Goal: Transaction & Acquisition: Purchase product/service

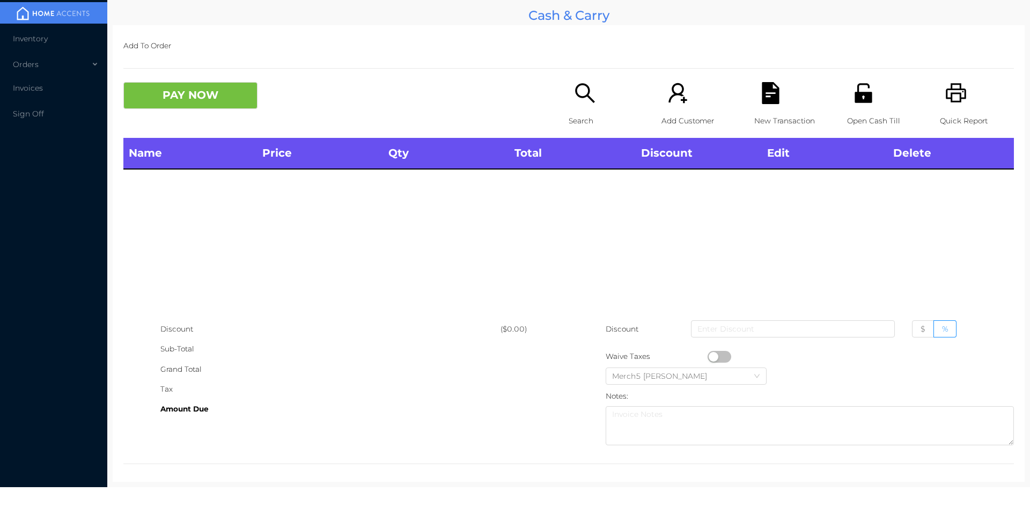
click at [585, 98] on icon "icon: search" at bounding box center [584, 92] width 19 height 19
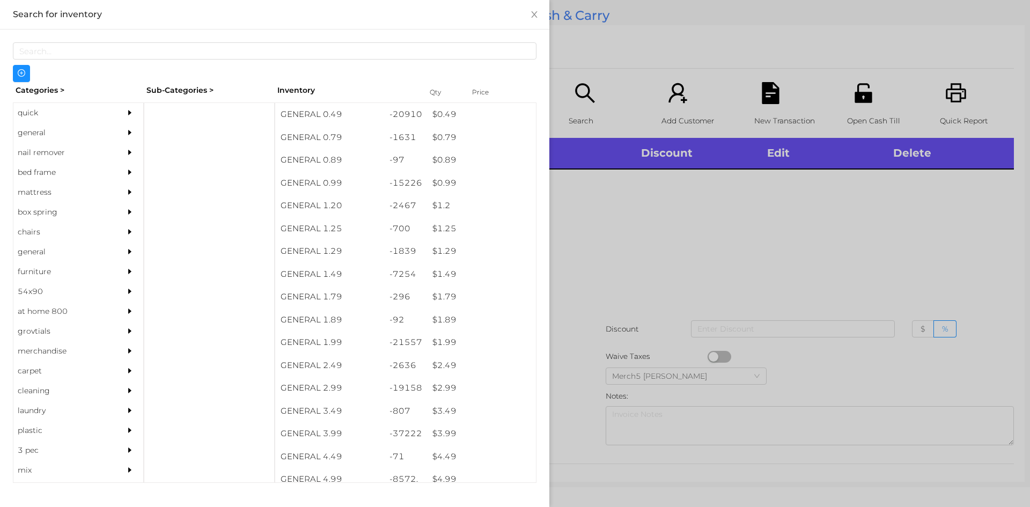
click at [110, 131] on div "general" at bounding box center [78, 133] width 130 height 20
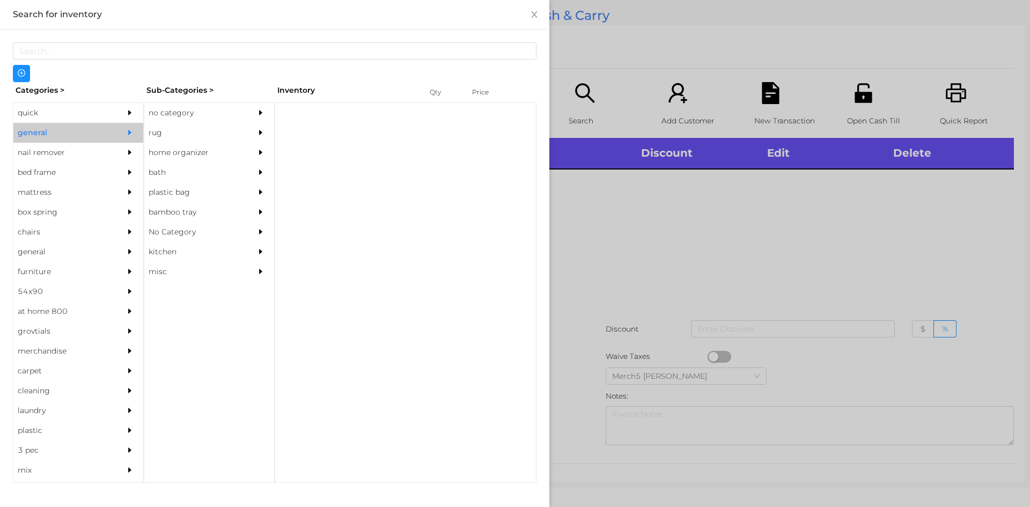
click at [191, 121] on div "no category" at bounding box center [193, 113] width 98 height 20
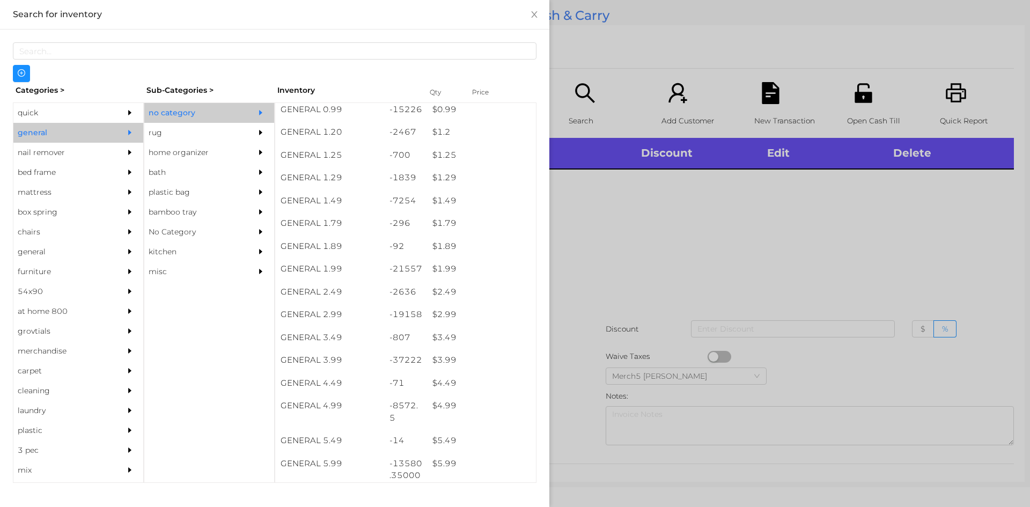
scroll to position [215, 0]
click at [831, 204] on div at bounding box center [515, 253] width 1030 height 507
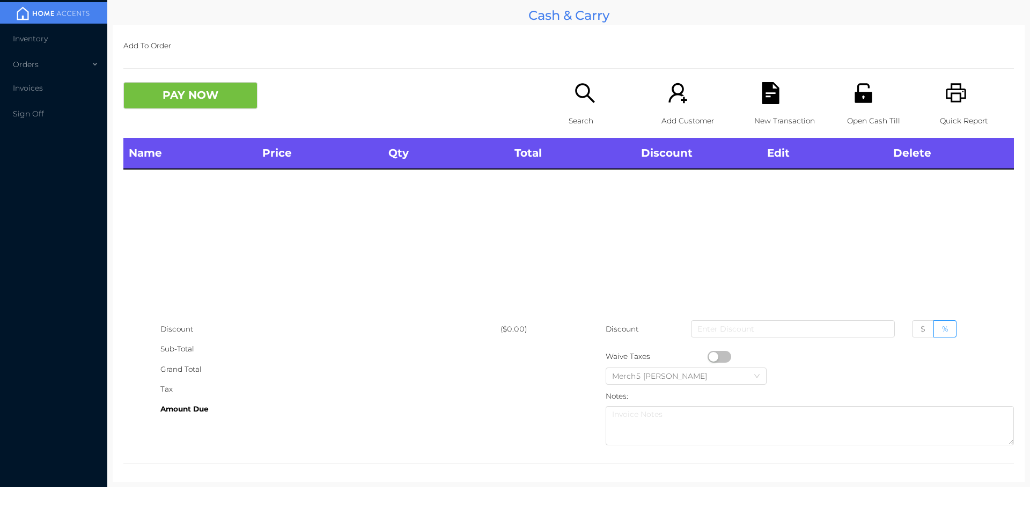
click at [588, 97] on icon "icon: search" at bounding box center [585, 93] width 22 height 22
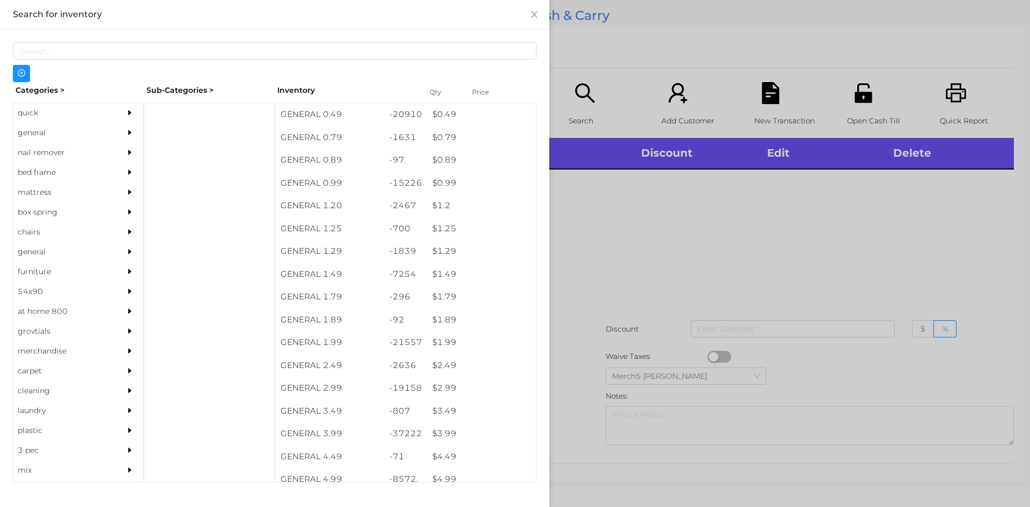
click at [128, 132] on icon "icon: caret-right" at bounding box center [129, 132] width 3 height 5
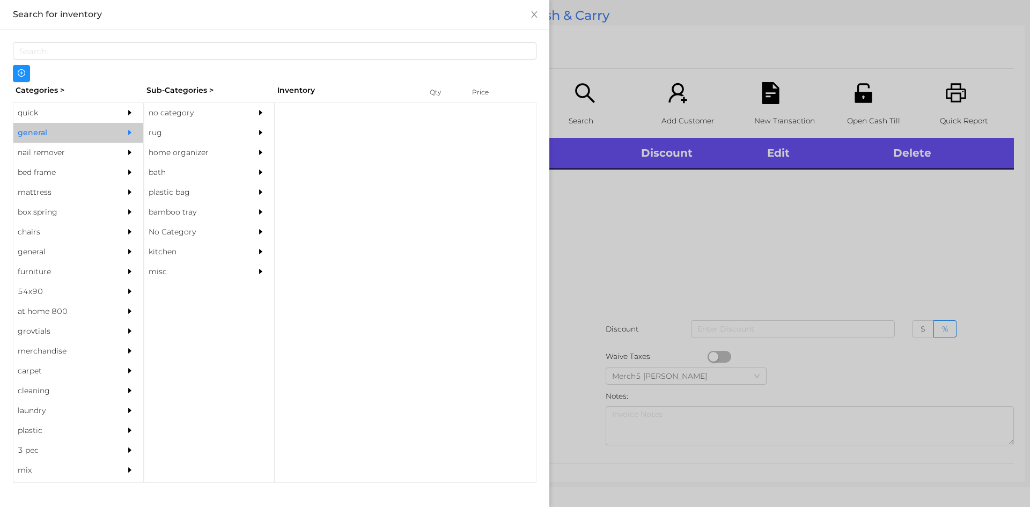
click at [204, 108] on div "no category" at bounding box center [193, 113] width 98 height 20
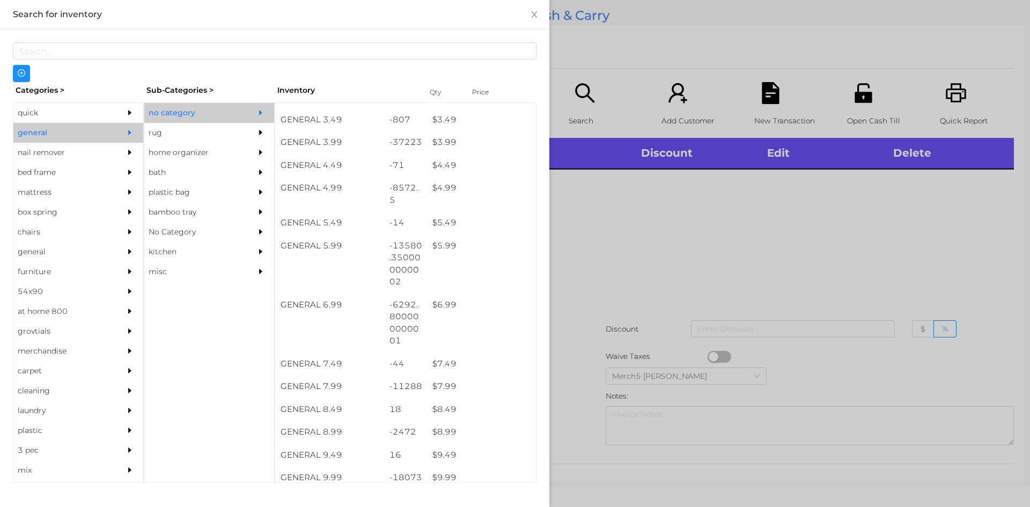
scroll to position [305, 0]
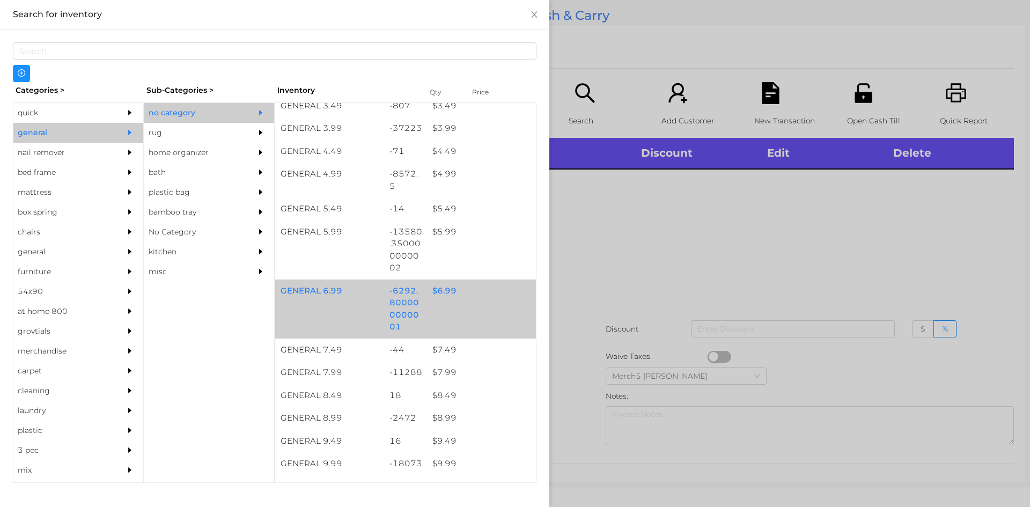
click at [482, 295] on div "$ 6.99" at bounding box center [481, 291] width 109 height 23
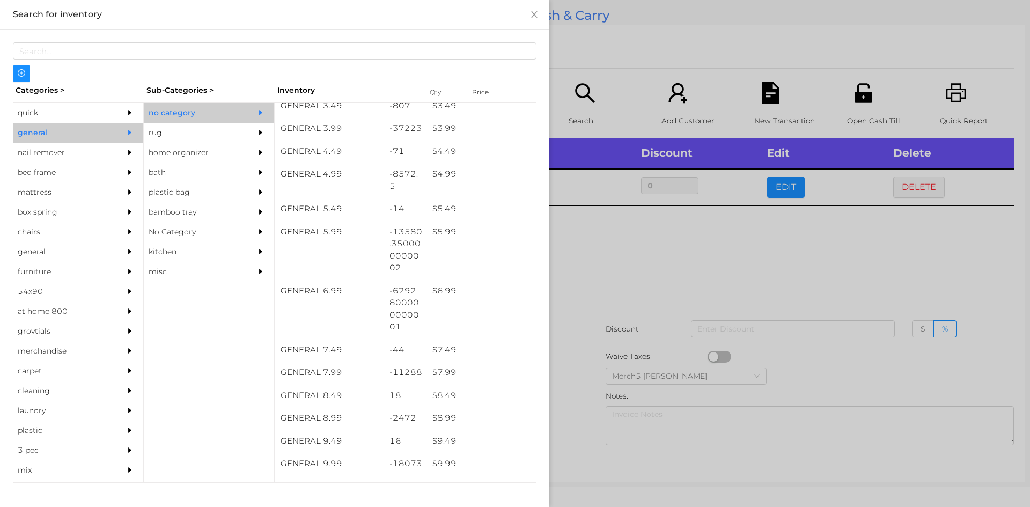
click at [688, 281] on div at bounding box center [515, 253] width 1030 height 507
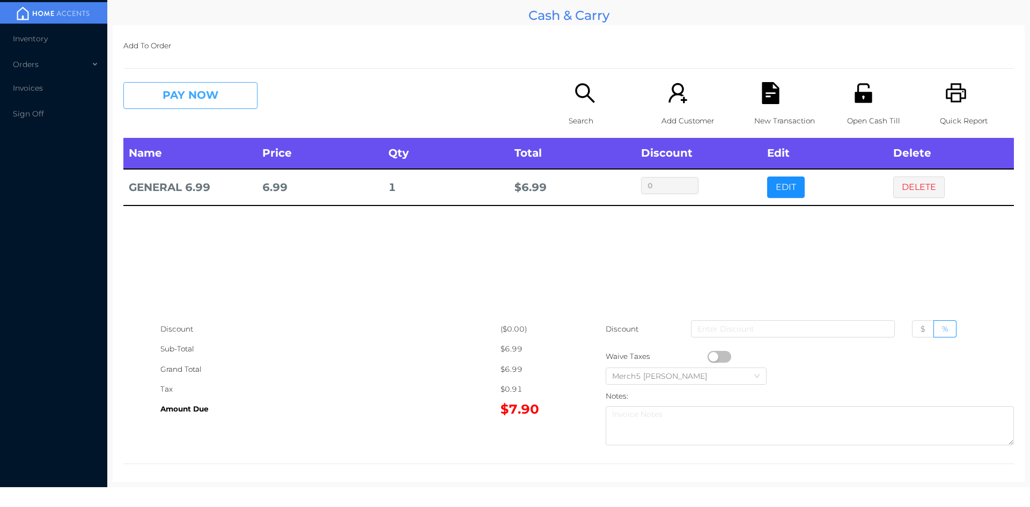
click at [232, 93] on button "PAY NOW" at bounding box center [190, 95] width 134 height 27
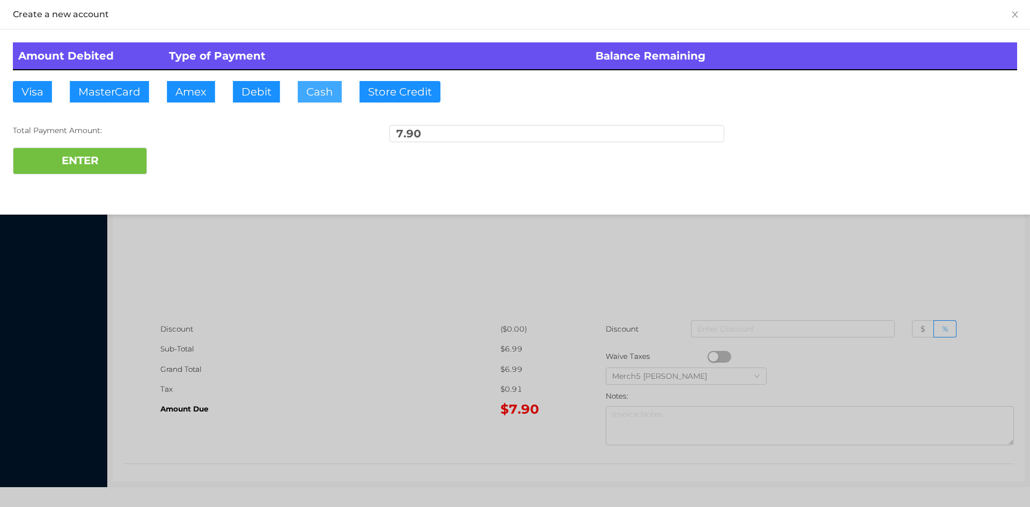
click at [329, 97] on button "Cash" at bounding box center [320, 91] width 44 height 21
type input "9"
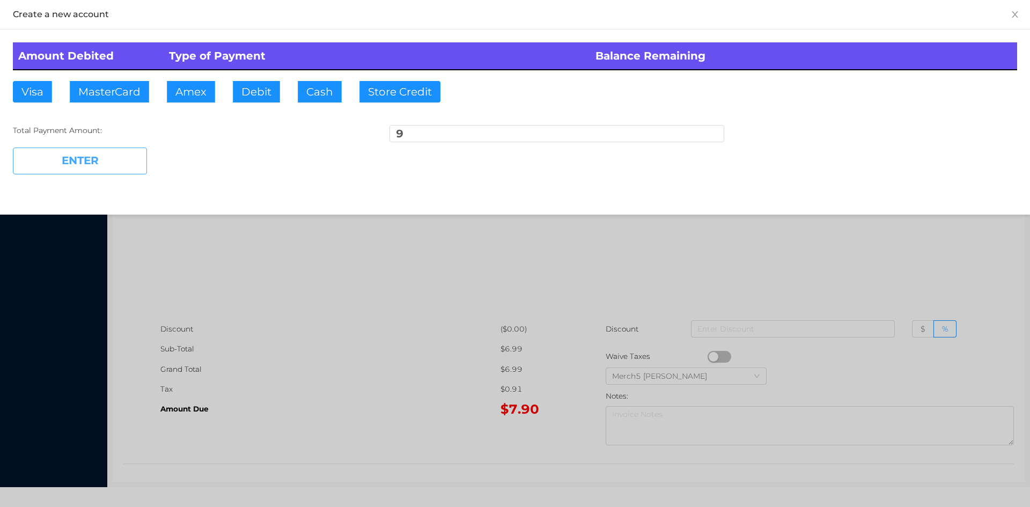
click at [124, 161] on button "ENTER" at bounding box center [80, 161] width 134 height 27
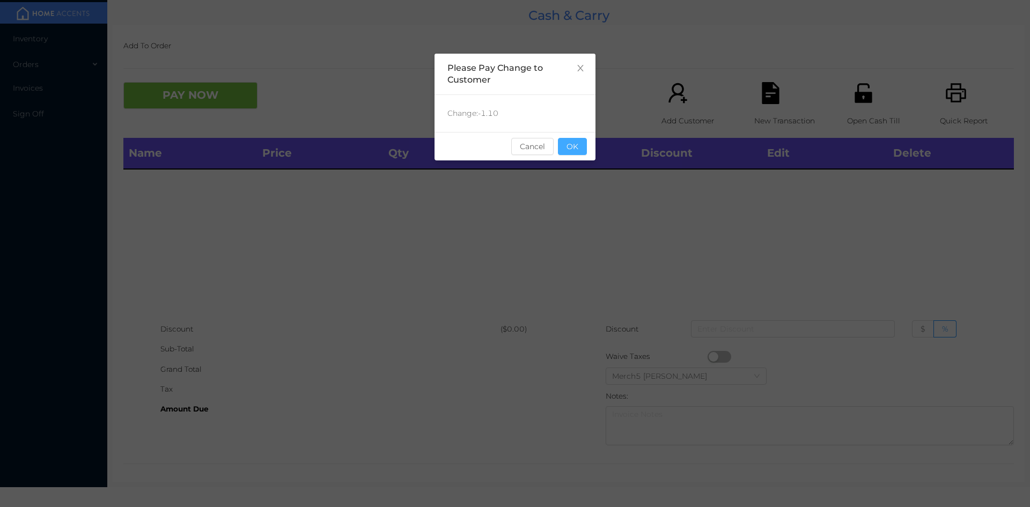
click at [578, 151] on button "OK" at bounding box center [572, 146] width 29 height 17
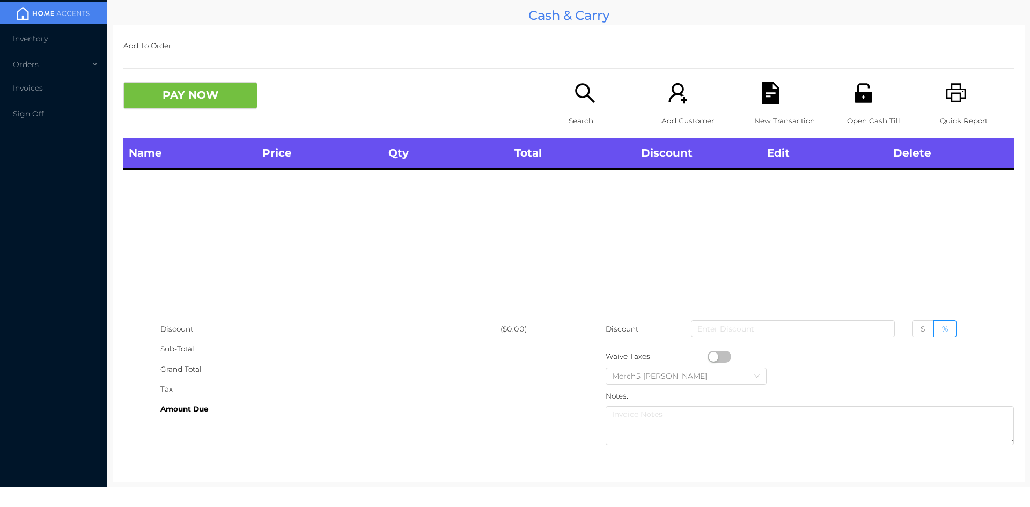
click at [586, 94] on icon "icon: search" at bounding box center [585, 93] width 22 height 22
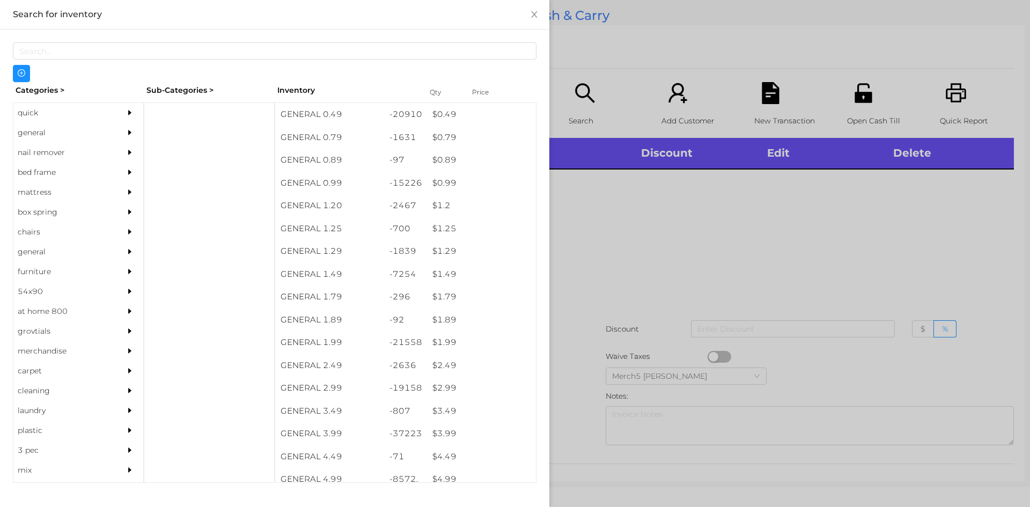
drag, startPoint x: 79, startPoint y: 127, endPoint x: 116, endPoint y: 144, distance: 41.0
click at [79, 127] on div "general" at bounding box center [62, 133] width 98 height 20
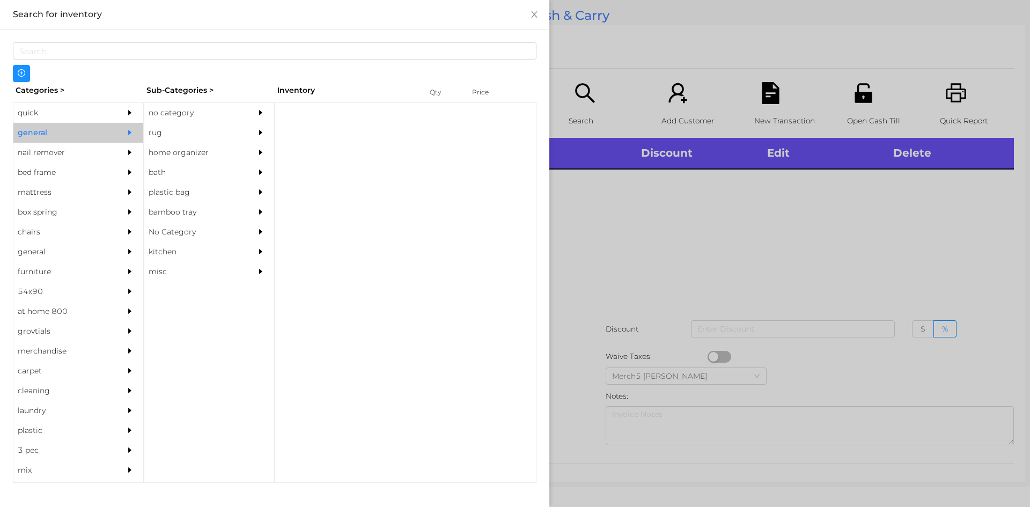
click at [220, 115] on div "no category" at bounding box center [193, 113] width 98 height 20
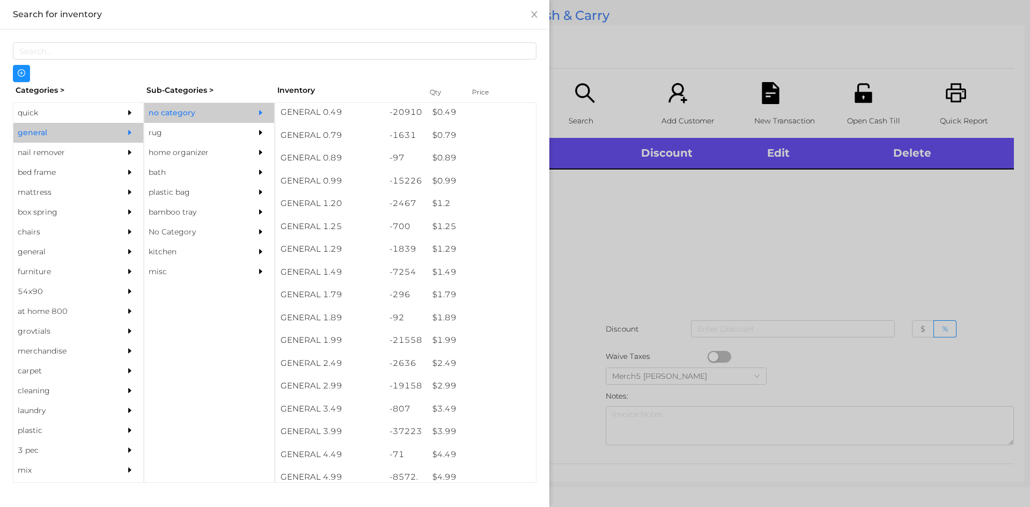
scroll to position [0, 0]
click at [738, 260] on div at bounding box center [515, 253] width 1030 height 507
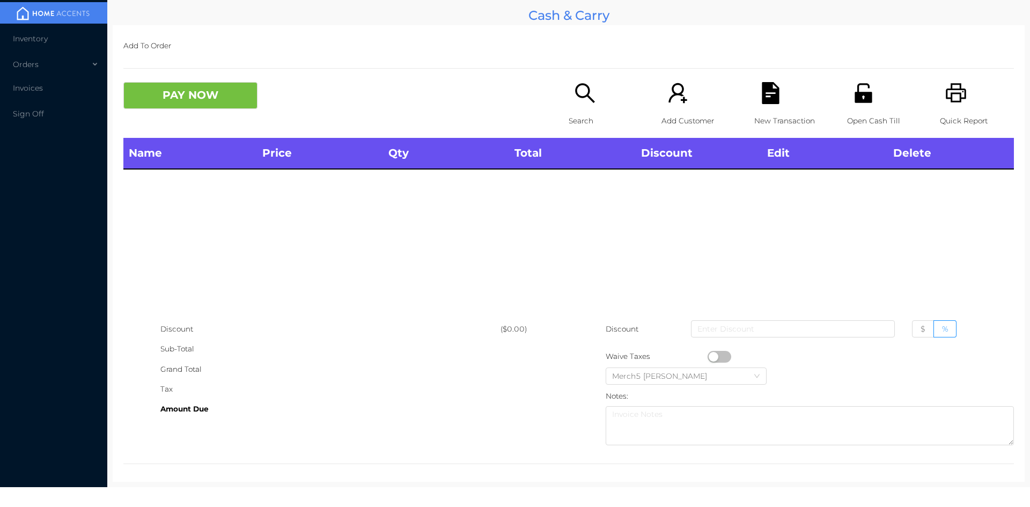
click at [952, 99] on icon "icon: printer" at bounding box center [956, 93] width 22 height 22
click at [584, 86] on icon "icon: search" at bounding box center [584, 92] width 19 height 19
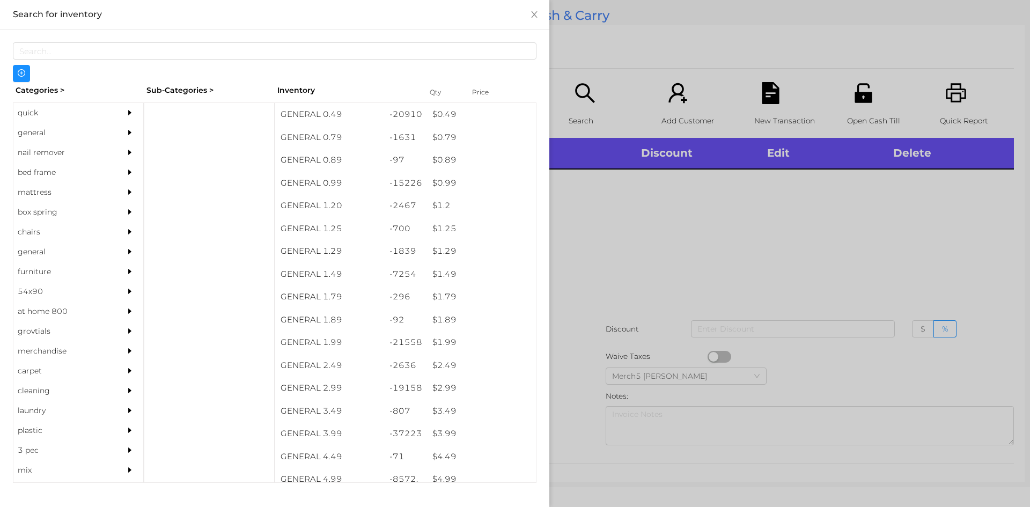
click at [82, 133] on div "general" at bounding box center [62, 133] width 98 height 20
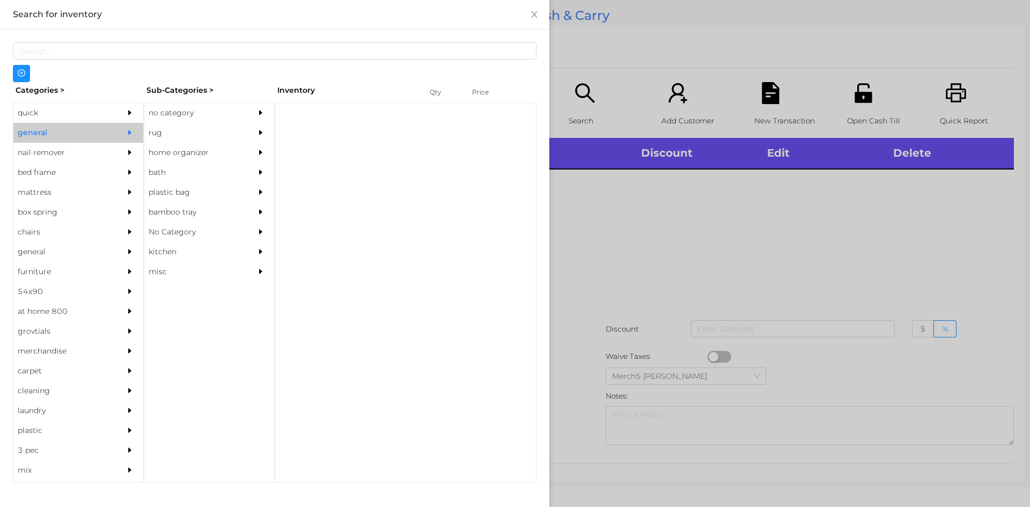
click at [235, 110] on div "no category" at bounding box center [193, 113] width 98 height 20
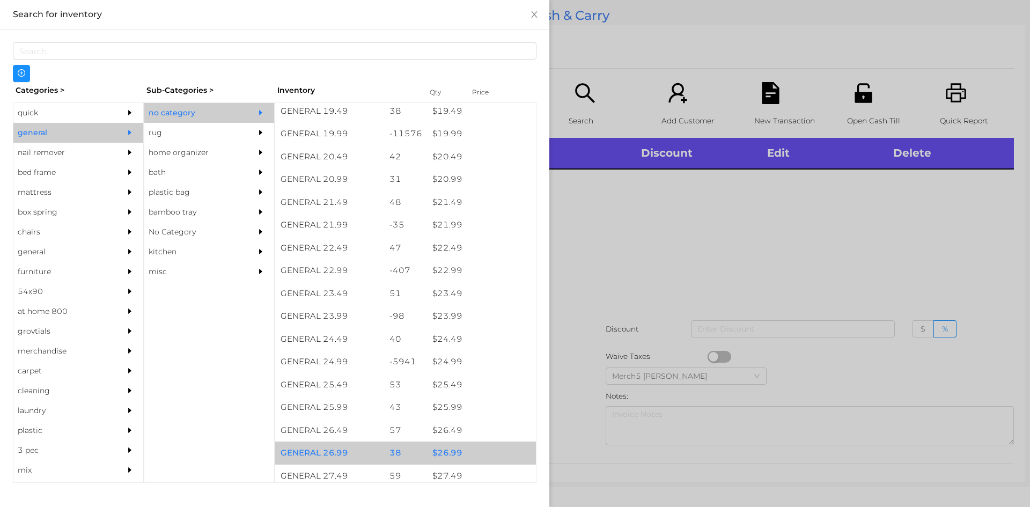
scroll to position [1127, 0]
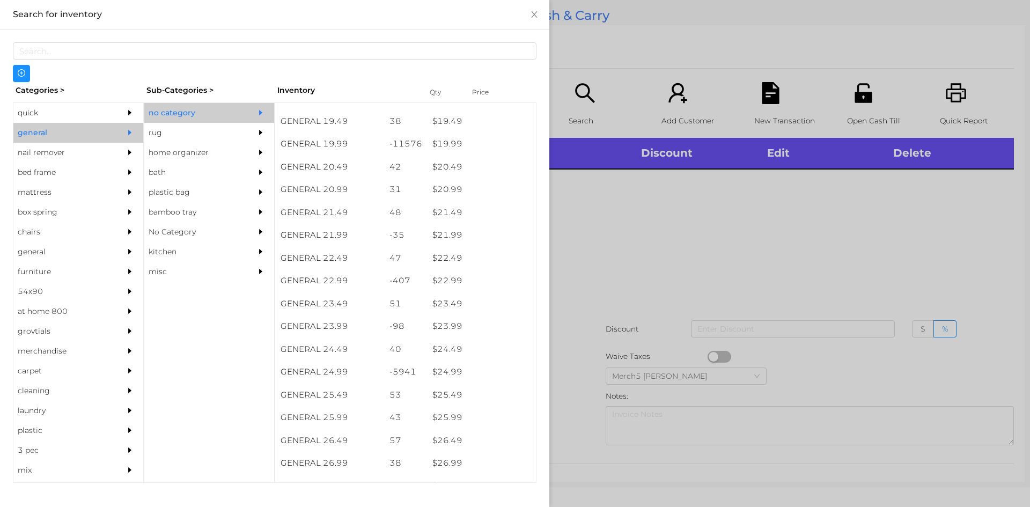
click at [734, 249] on div at bounding box center [515, 253] width 1030 height 507
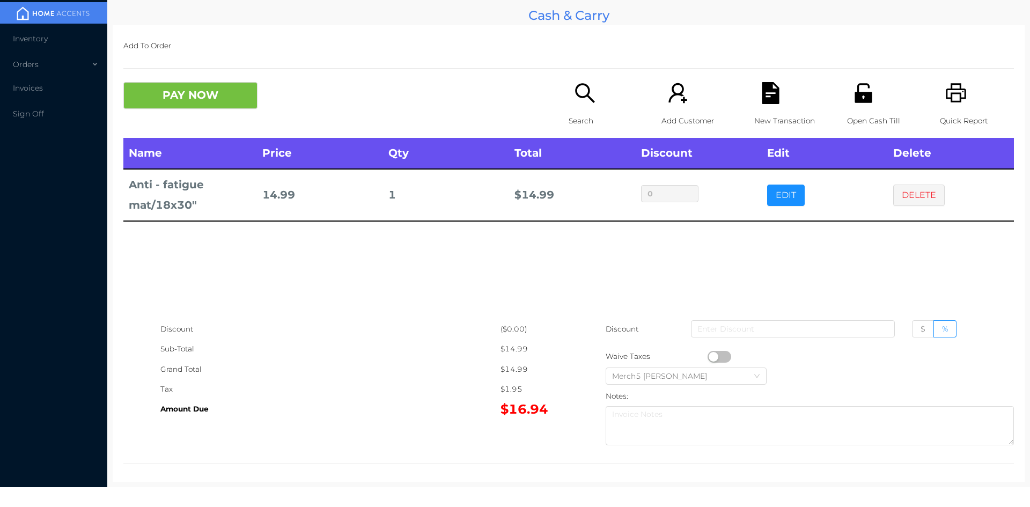
click at [574, 104] on icon "icon: search" at bounding box center [585, 93] width 22 height 22
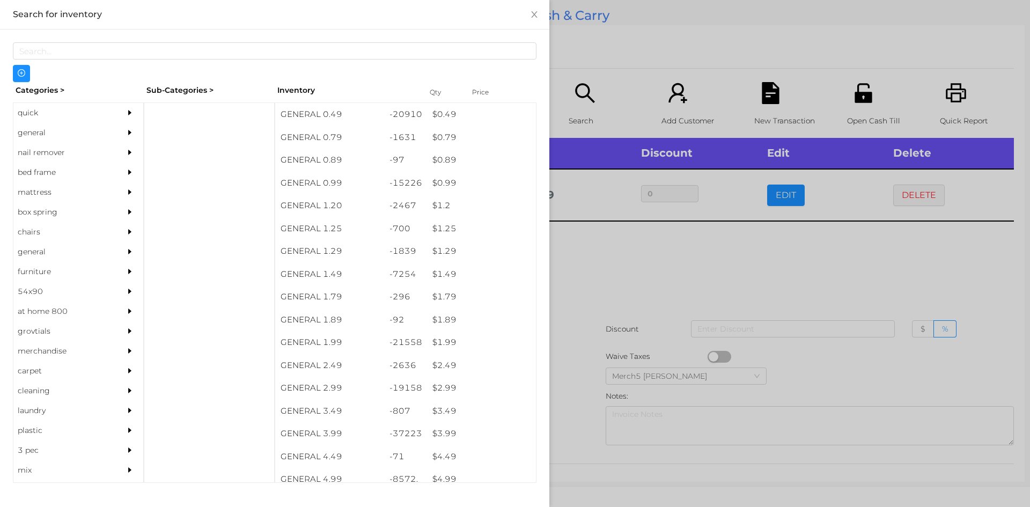
click at [126, 130] on icon "icon: caret-right" at bounding box center [130, 133] width 8 height 8
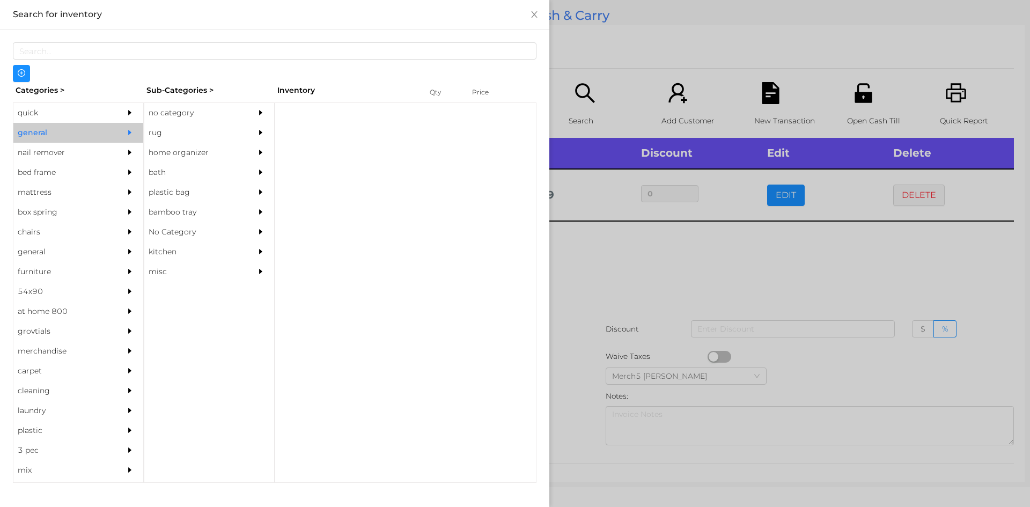
click at [218, 117] on div "no category" at bounding box center [193, 113] width 98 height 20
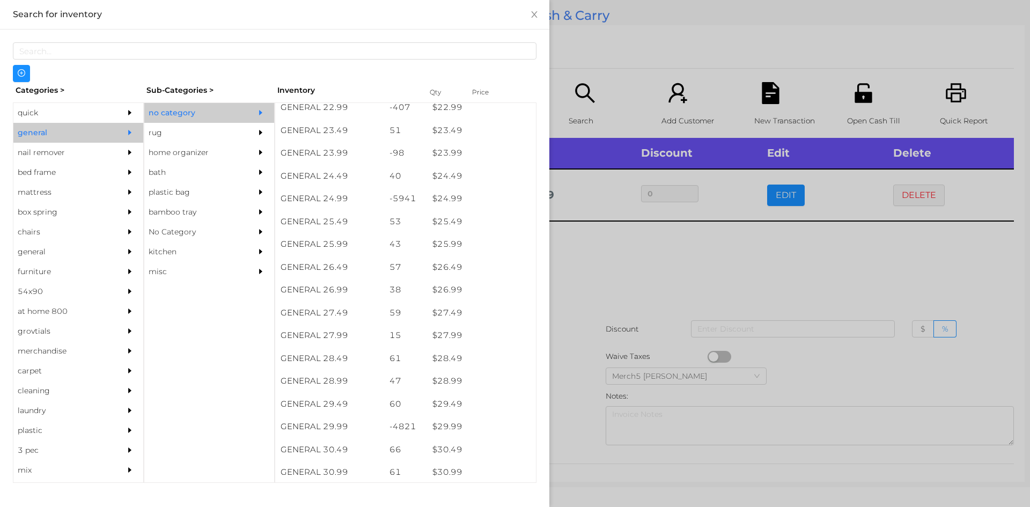
scroll to position [1350, 0]
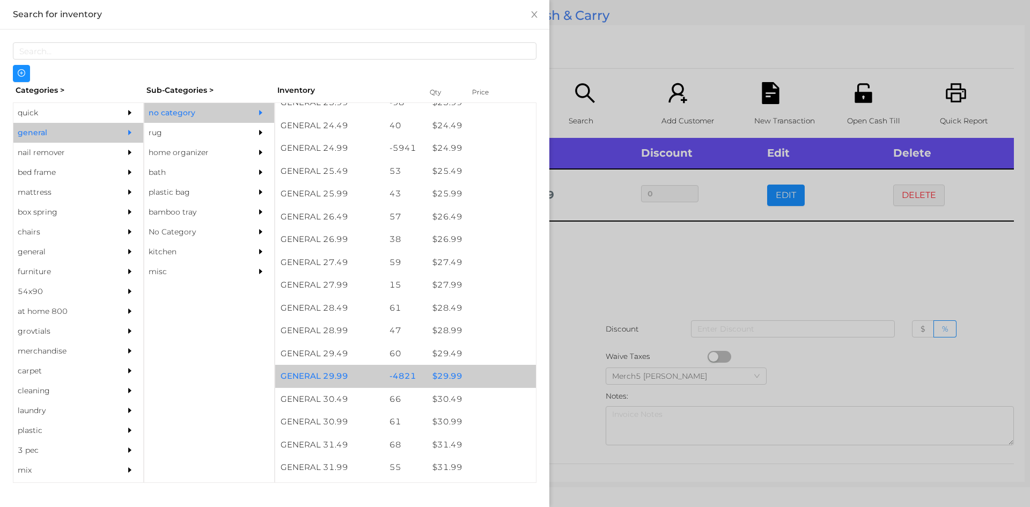
click at [487, 384] on div "$ 29.99" at bounding box center [481, 376] width 109 height 23
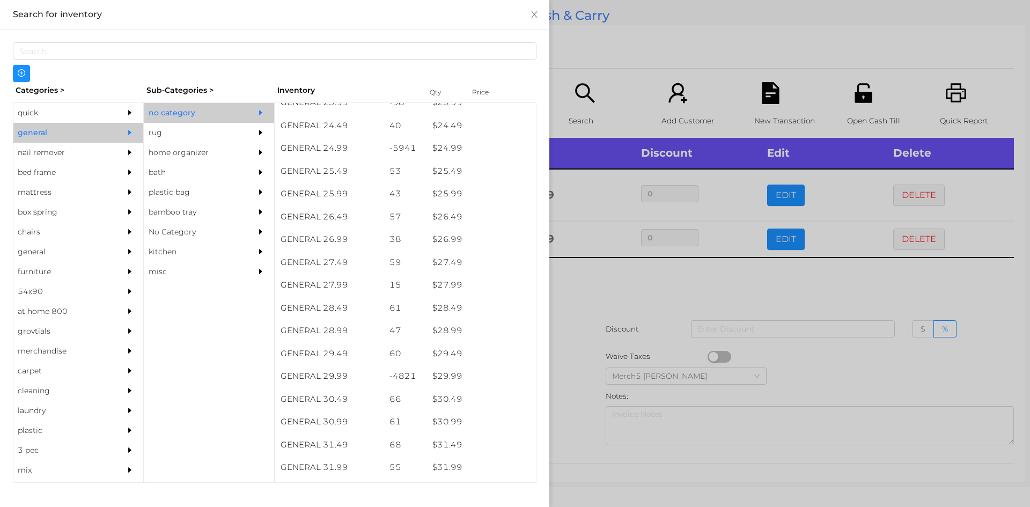
click at [624, 312] on div at bounding box center [515, 253] width 1030 height 507
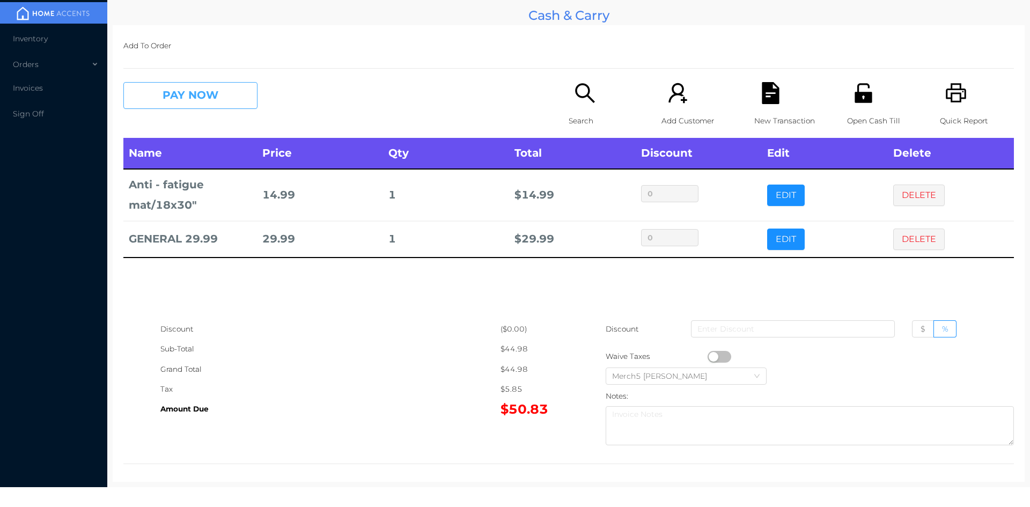
click at [245, 106] on button "PAY NOW" at bounding box center [190, 95] width 134 height 27
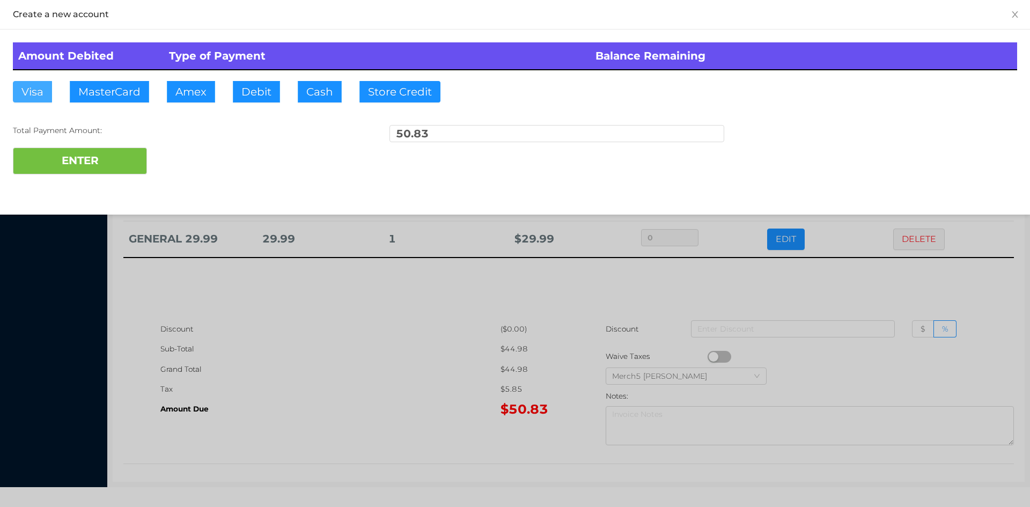
click at [38, 85] on button "Visa" at bounding box center [32, 91] width 39 height 21
click at [115, 151] on button "ENTER" at bounding box center [80, 161] width 134 height 27
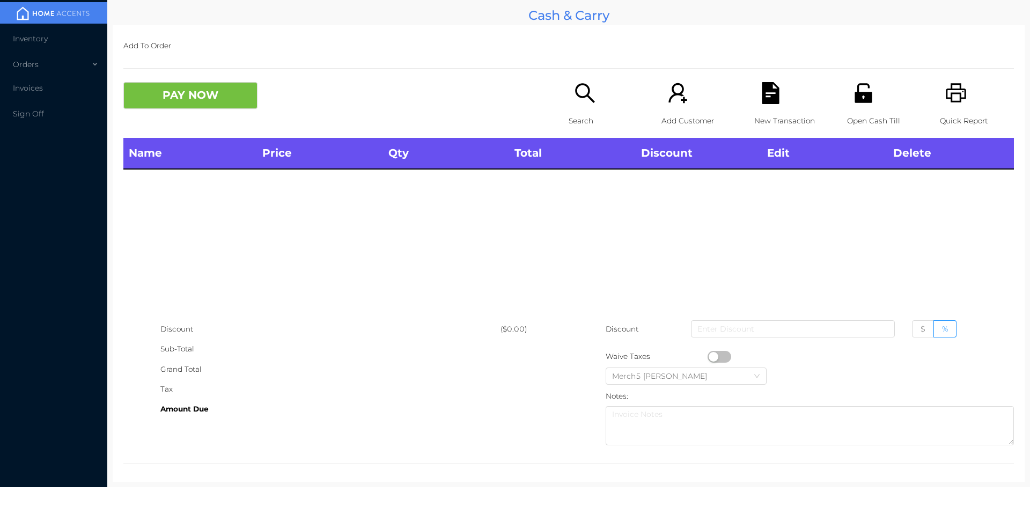
click at [591, 98] on icon "icon: search" at bounding box center [585, 93] width 22 height 22
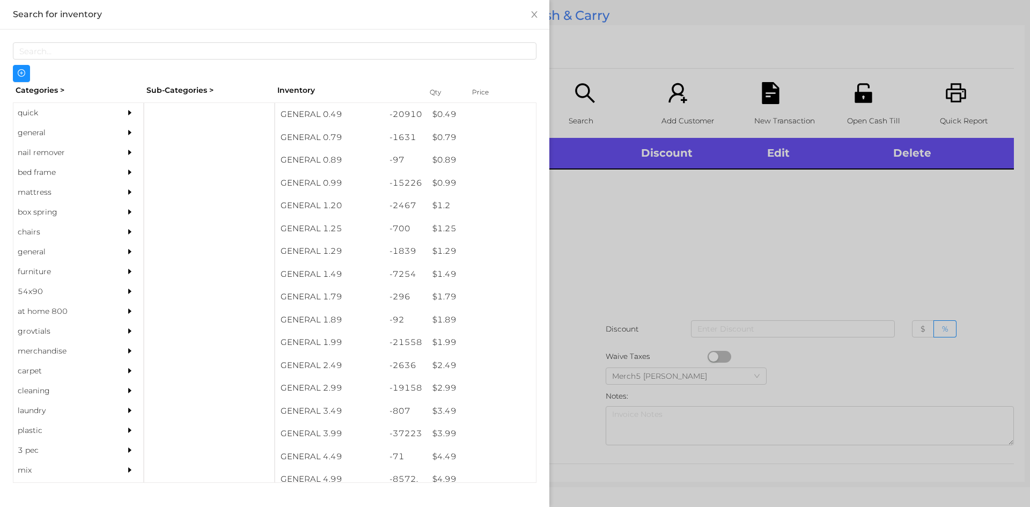
click at [94, 121] on div "quick" at bounding box center [62, 113] width 98 height 20
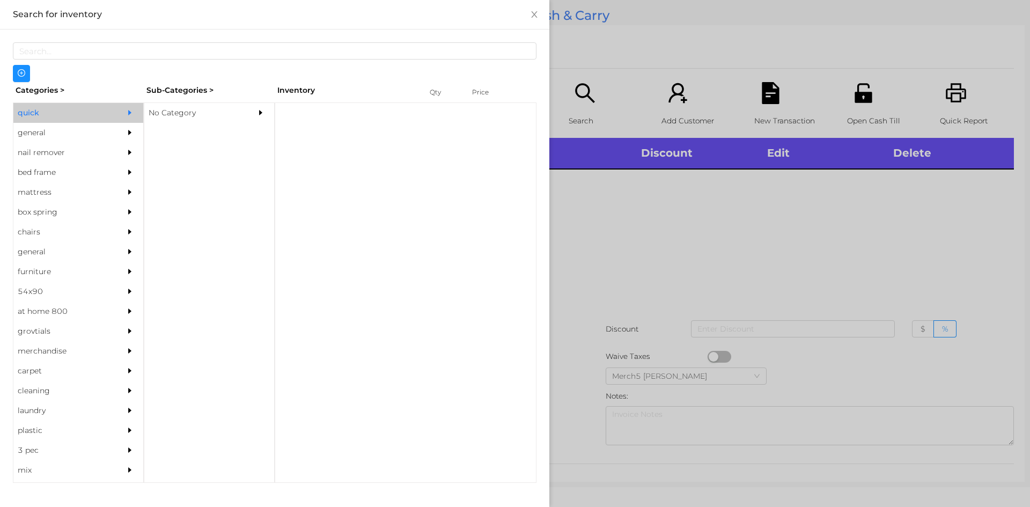
click at [126, 130] on icon "icon: caret-right" at bounding box center [130, 133] width 8 height 8
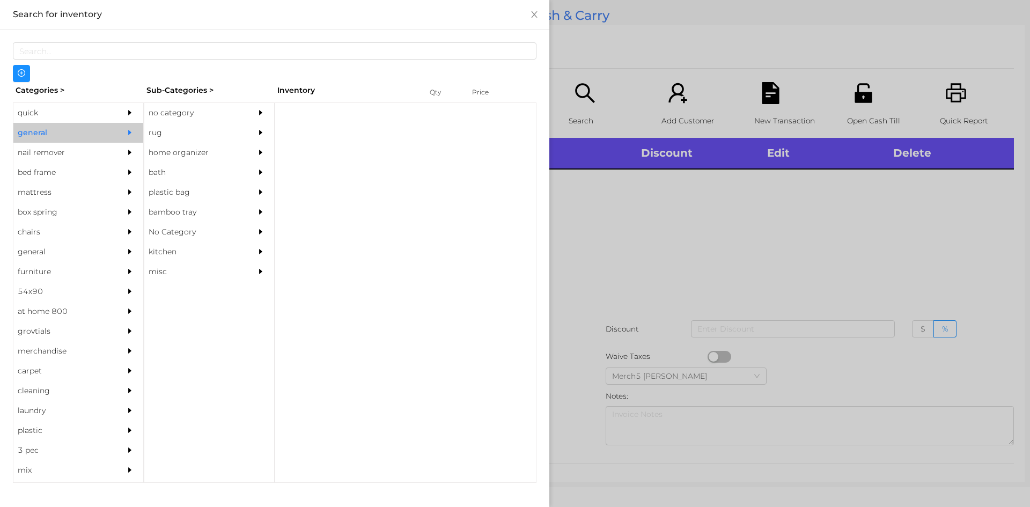
click at [262, 110] on icon "icon: caret-right" at bounding box center [261, 113] width 8 height 8
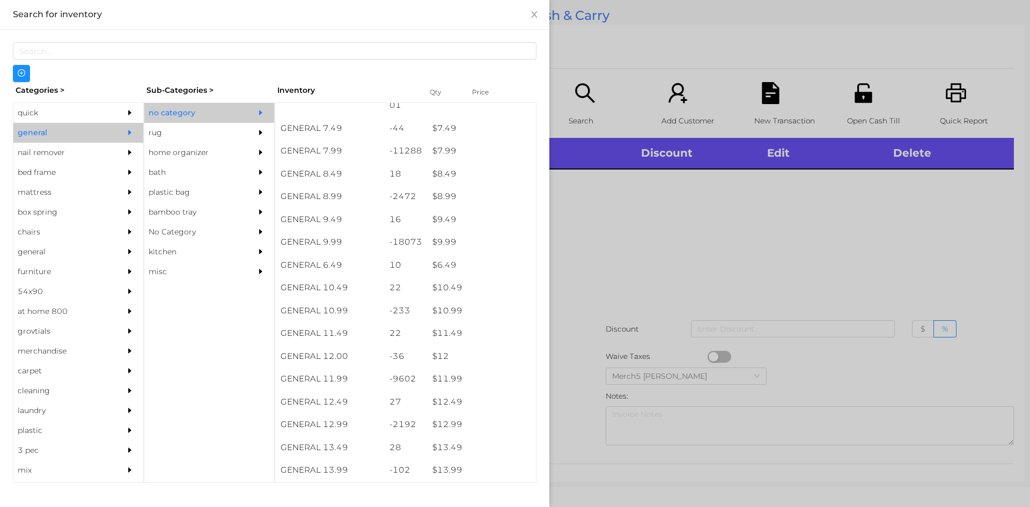
scroll to position [751, 0]
click at [769, 232] on div at bounding box center [515, 253] width 1030 height 507
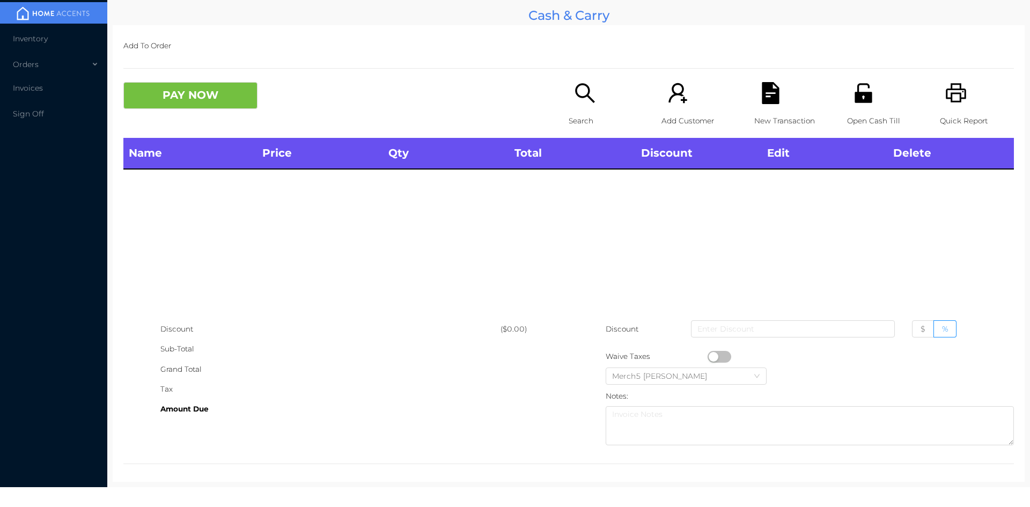
click at [945, 96] on icon "icon: printer" at bounding box center [956, 93] width 22 height 22
click at [586, 108] on div "Search" at bounding box center [606, 110] width 74 height 56
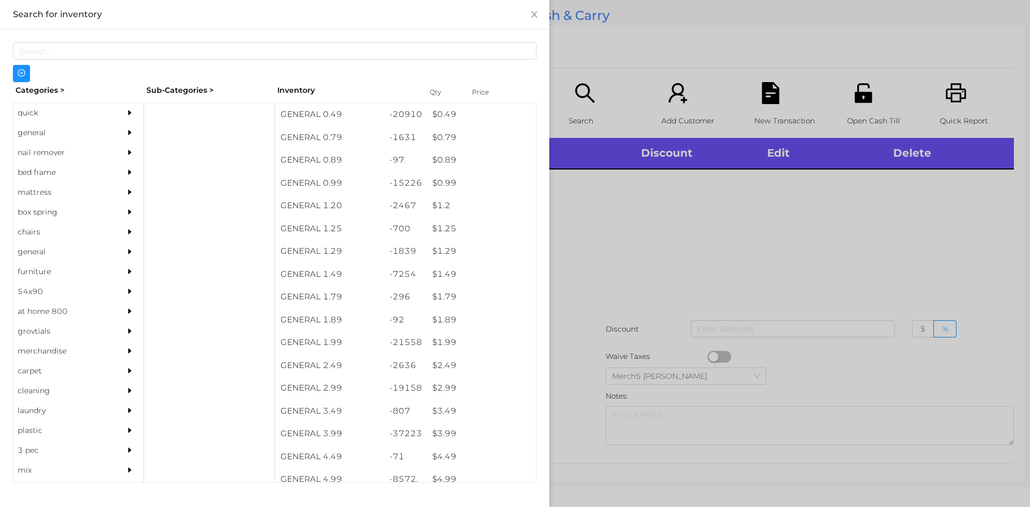
click at [127, 135] on icon "icon: caret-right" at bounding box center [130, 133] width 8 height 8
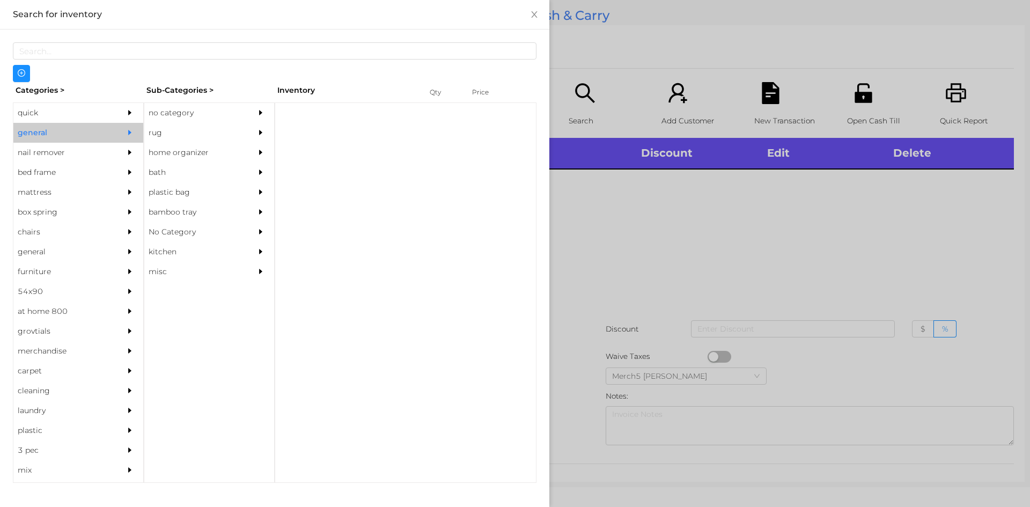
click at [262, 109] on icon "icon: caret-right" at bounding box center [261, 113] width 8 height 8
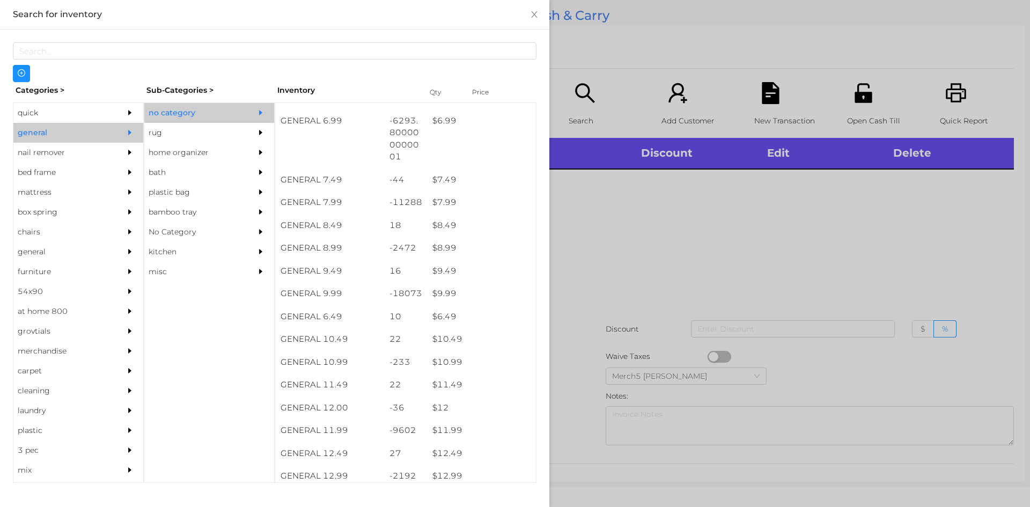
scroll to position [590, 0]
click at [735, 230] on div at bounding box center [515, 253] width 1030 height 507
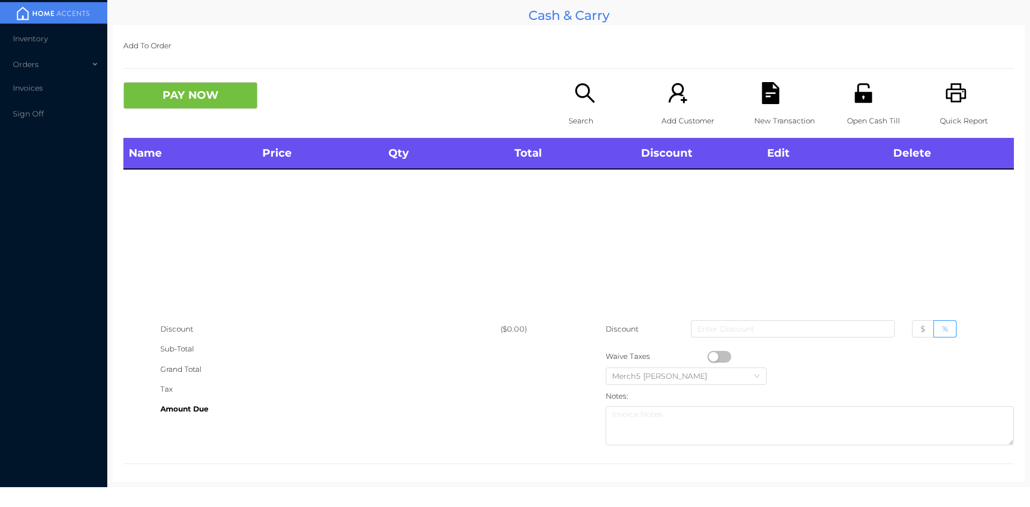
click at [596, 95] on div "Search" at bounding box center [606, 110] width 74 height 56
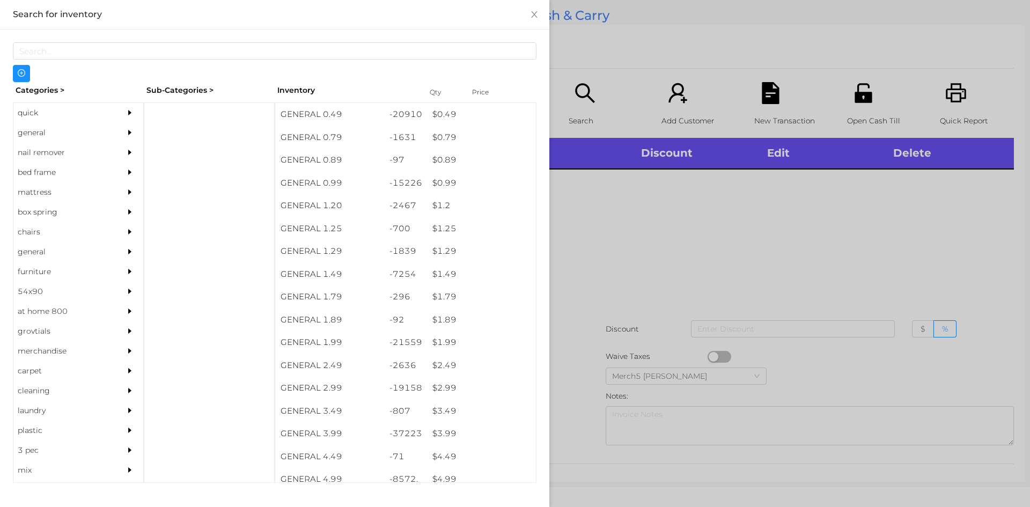
click at [54, 132] on div "general" at bounding box center [62, 133] width 98 height 20
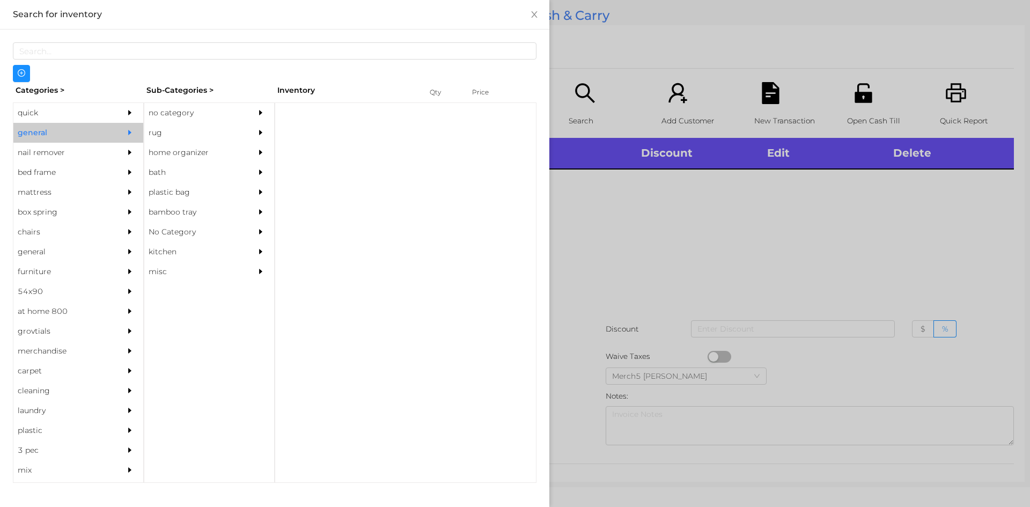
click at [178, 108] on div "no category" at bounding box center [193, 113] width 98 height 20
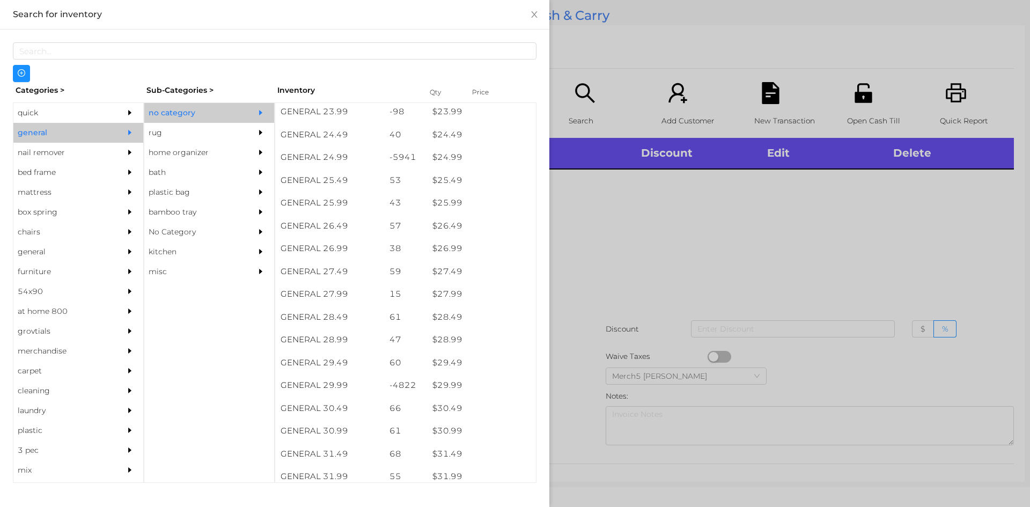
scroll to position [1666, 0]
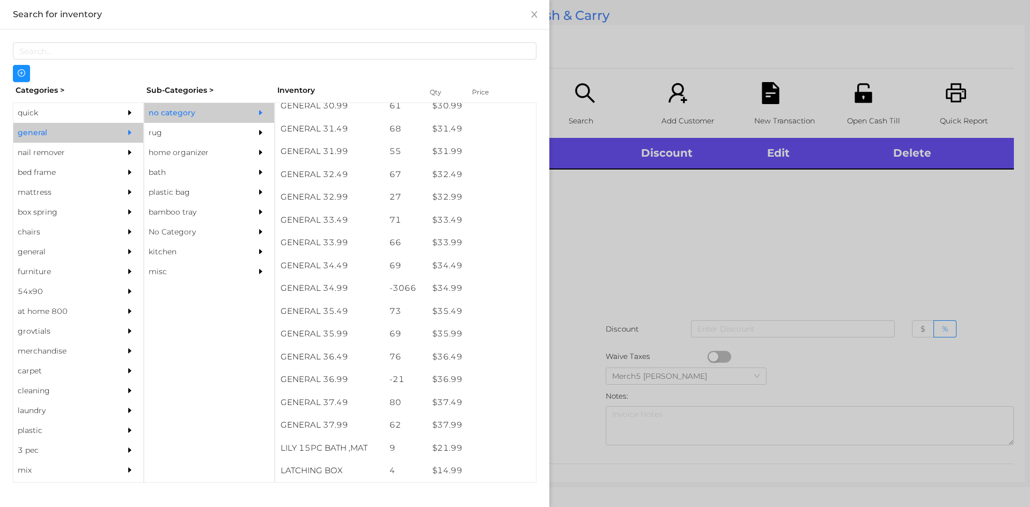
click at [104, 118] on div "quick" at bounding box center [62, 113] width 98 height 20
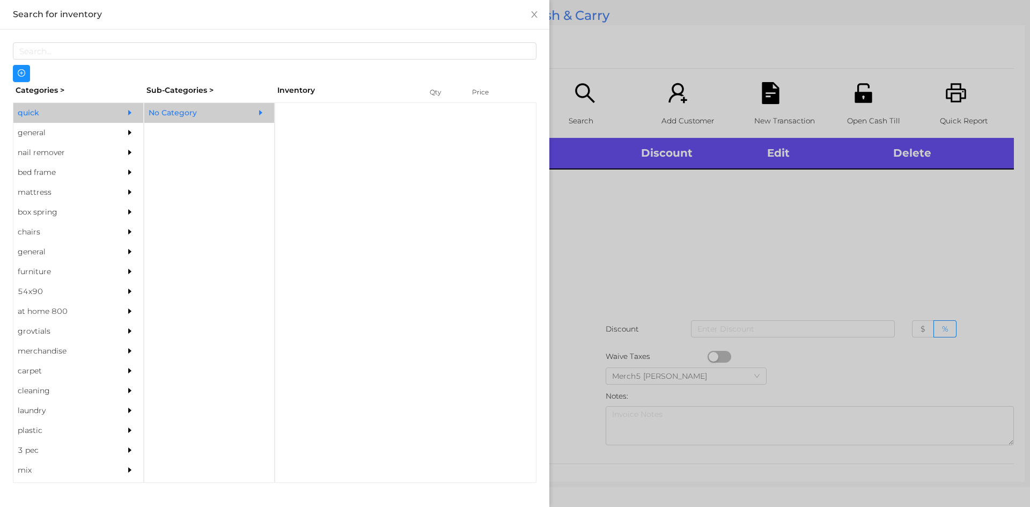
click at [175, 109] on div "No Category" at bounding box center [193, 113] width 98 height 20
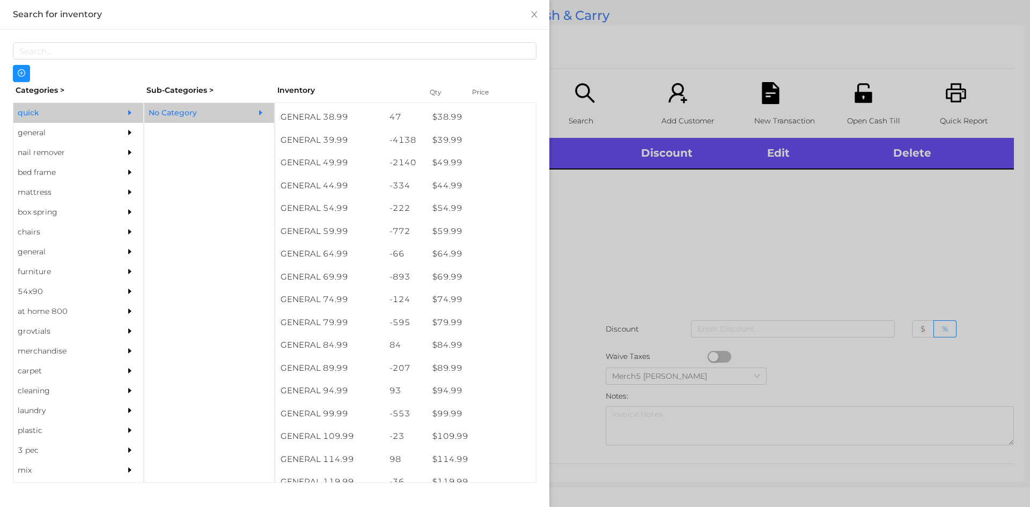
scroll to position [858, 0]
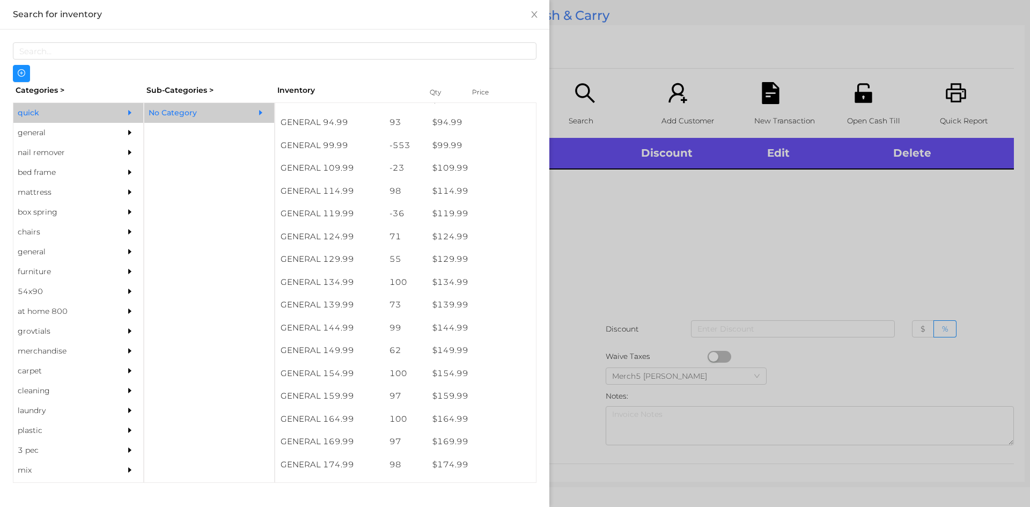
click at [753, 239] on div at bounding box center [515, 253] width 1030 height 507
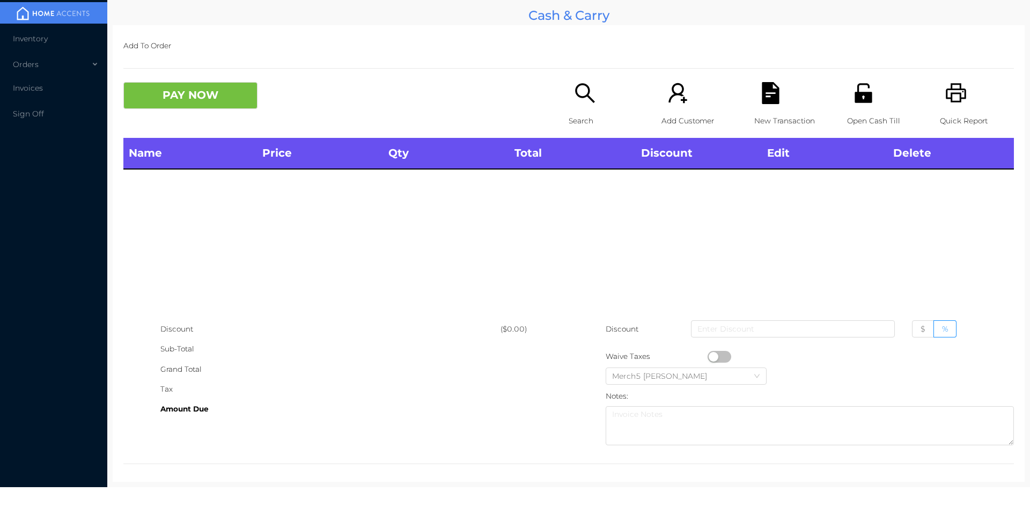
click at [593, 97] on div "Search" at bounding box center [606, 110] width 74 height 56
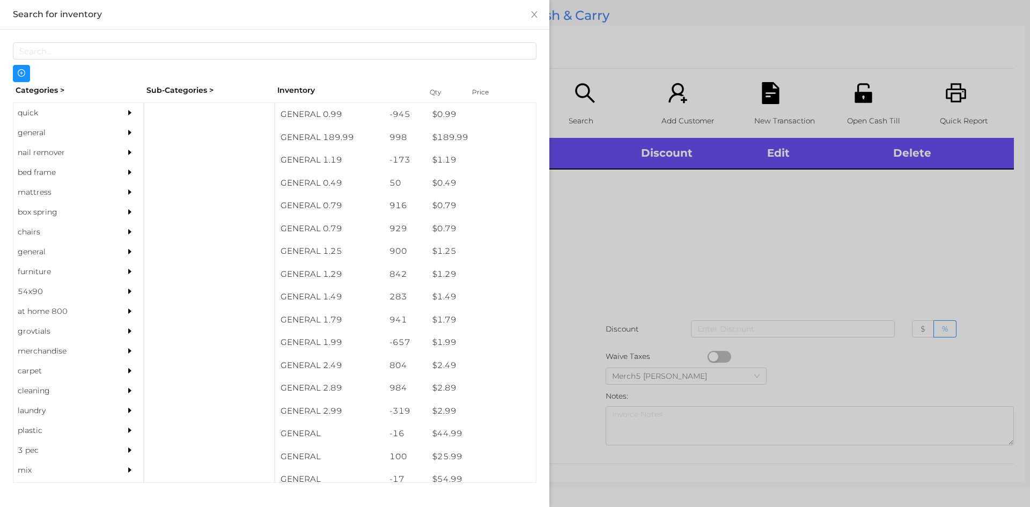
drag, startPoint x: 104, startPoint y: 133, endPoint x: 129, endPoint y: 137, distance: 25.0
click at [107, 134] on div "general" at bounding box center [78, 133] width 130 height 20
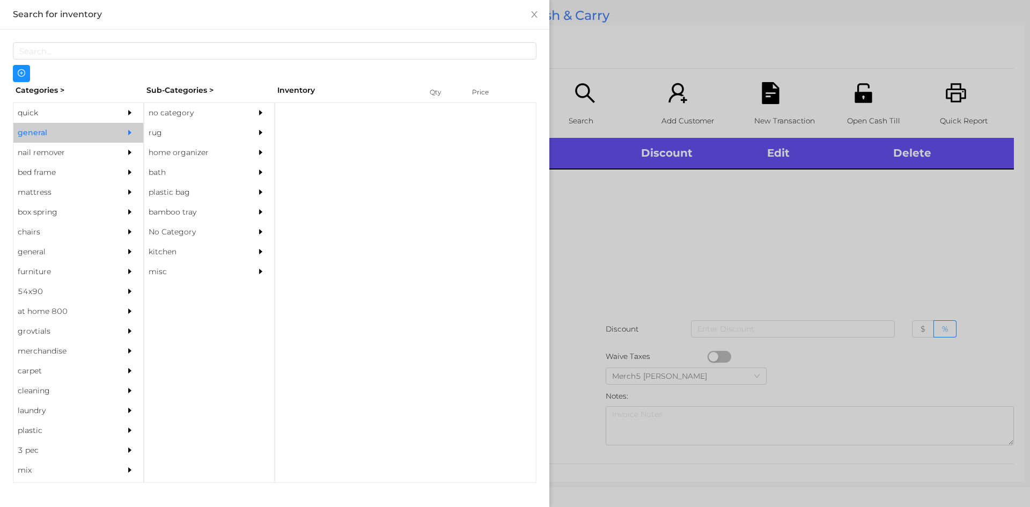
click at [251, 114] on div "no category" at bounding box center [209, 113] width 130 height 20
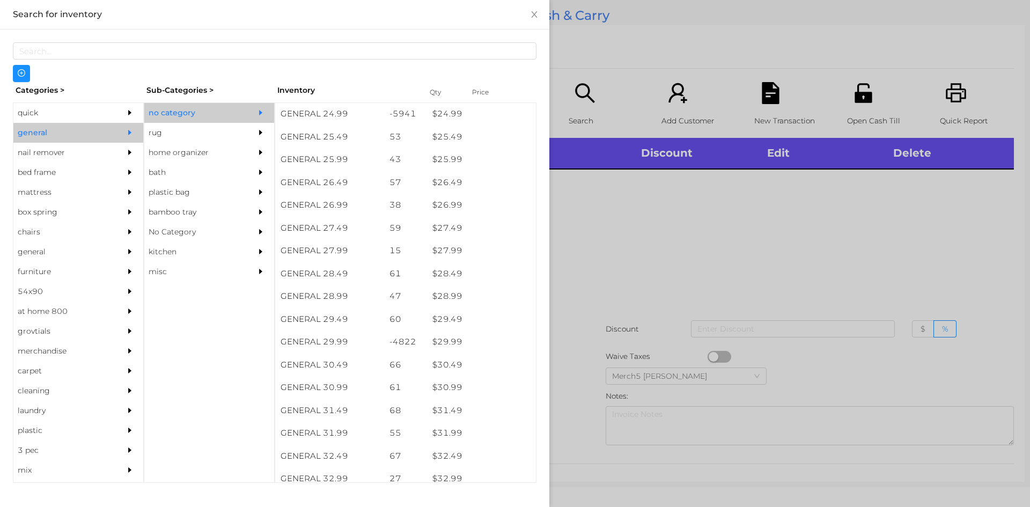
scroll to position [1556, 0]
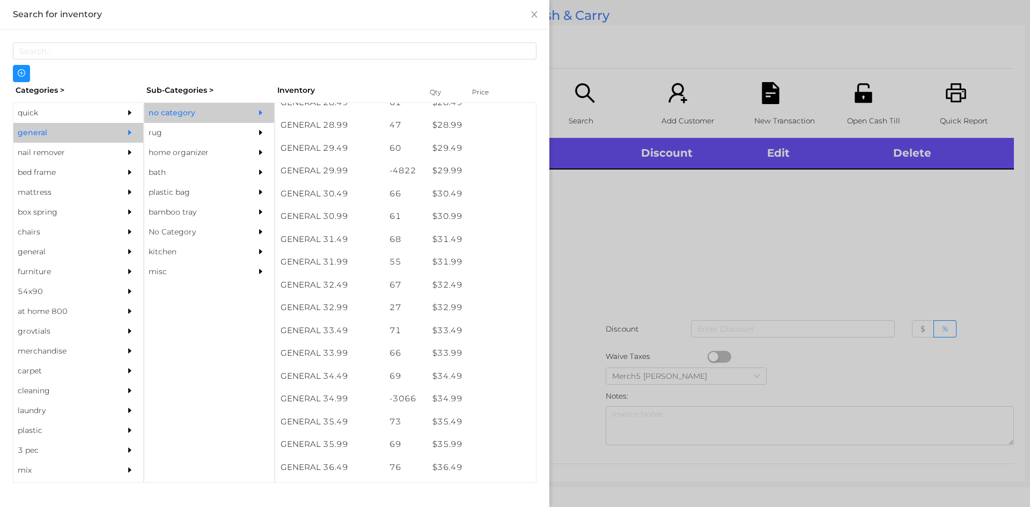
click at [923, 194] on div at bounding box center [515, 253] width 1030 height 507
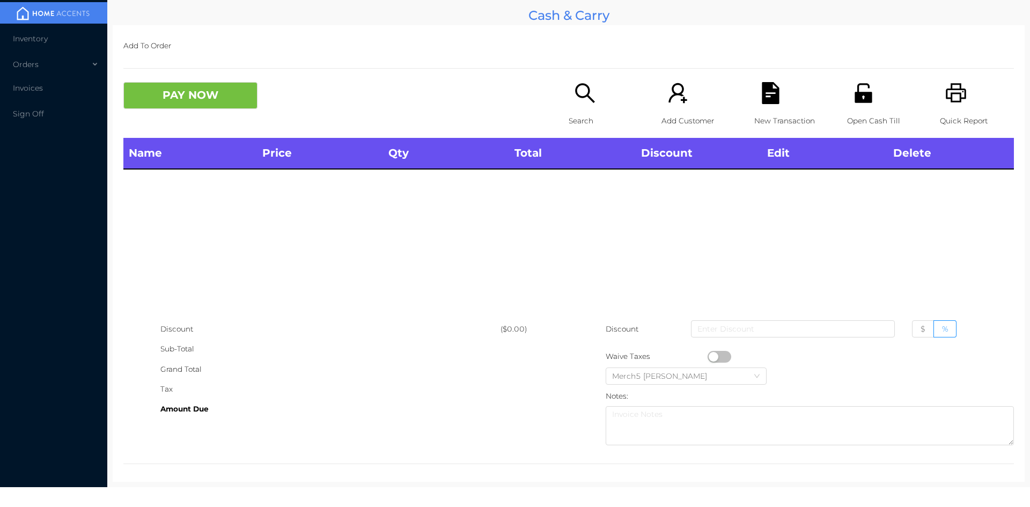
click at [850, 113] on p "Open Cash Till" at bounding box center [884, 121] width 74 height 20
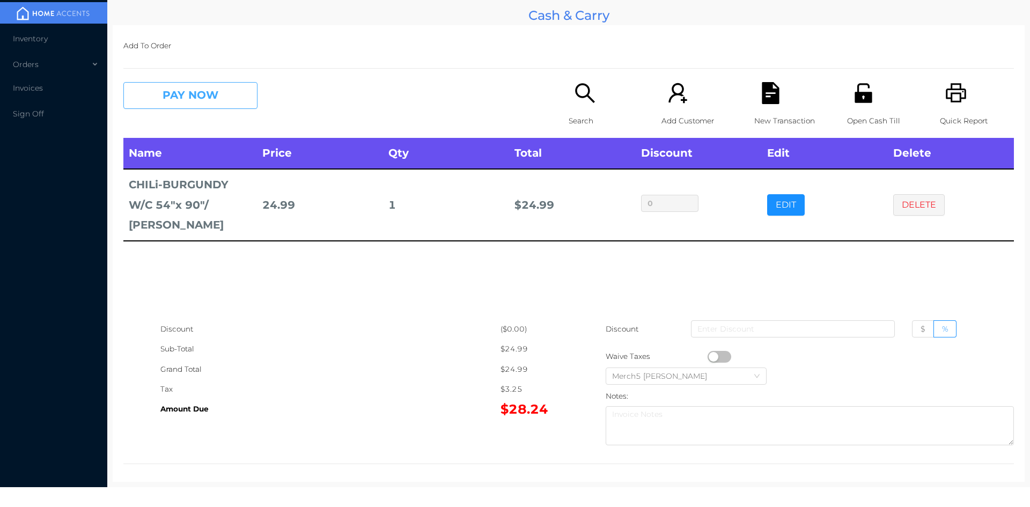
click at [227, 90] on button "PAY NOW" at bounding box center [190, 95] width 134 height 27
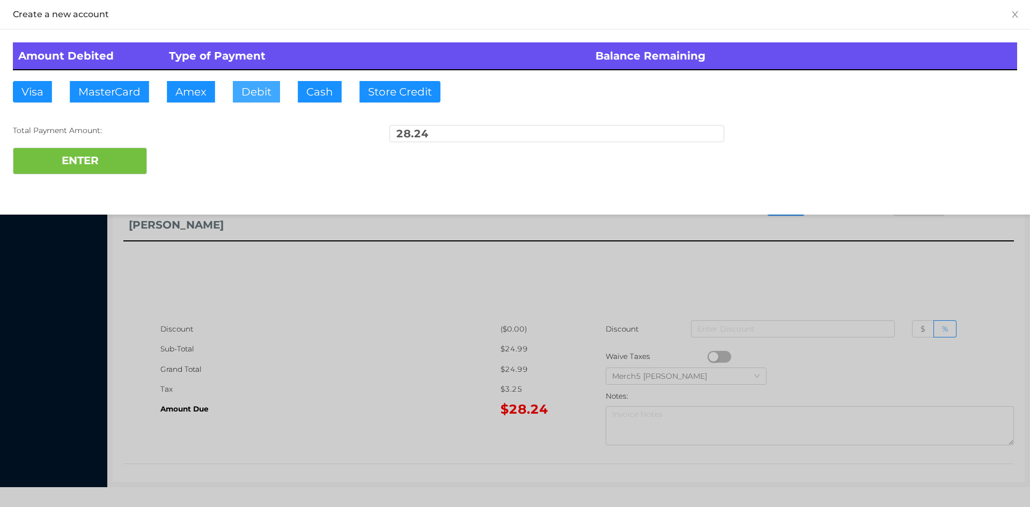
click at [253, 97] on button "Debit" at bounding box center [256, 91] width 47 height 21
click at [119, 160] on button "ENTER" at bounding box center [80, 161] width 134 height 27
